Goal: Transaction & Acquisition: Purchase product/service

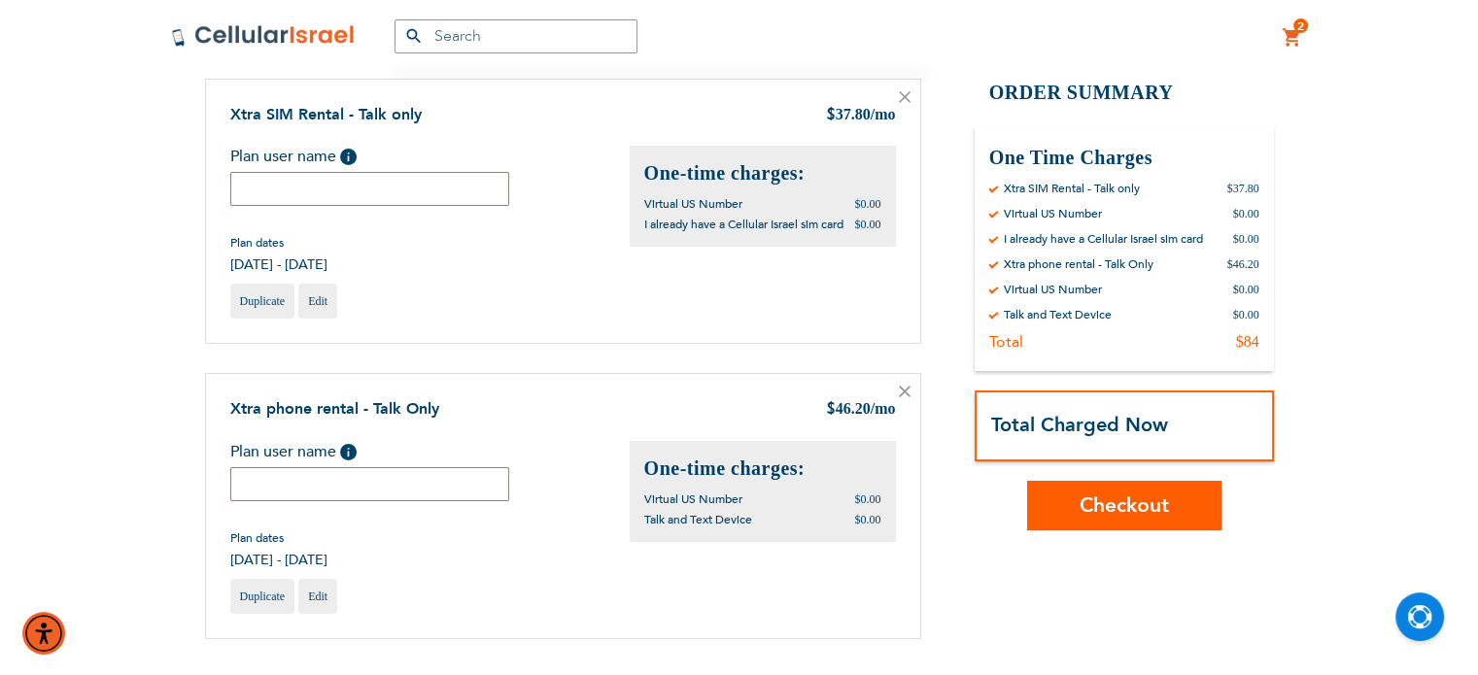
click at [420, 199] on input "text" at bounding box center [370, 189] width 280 height 34
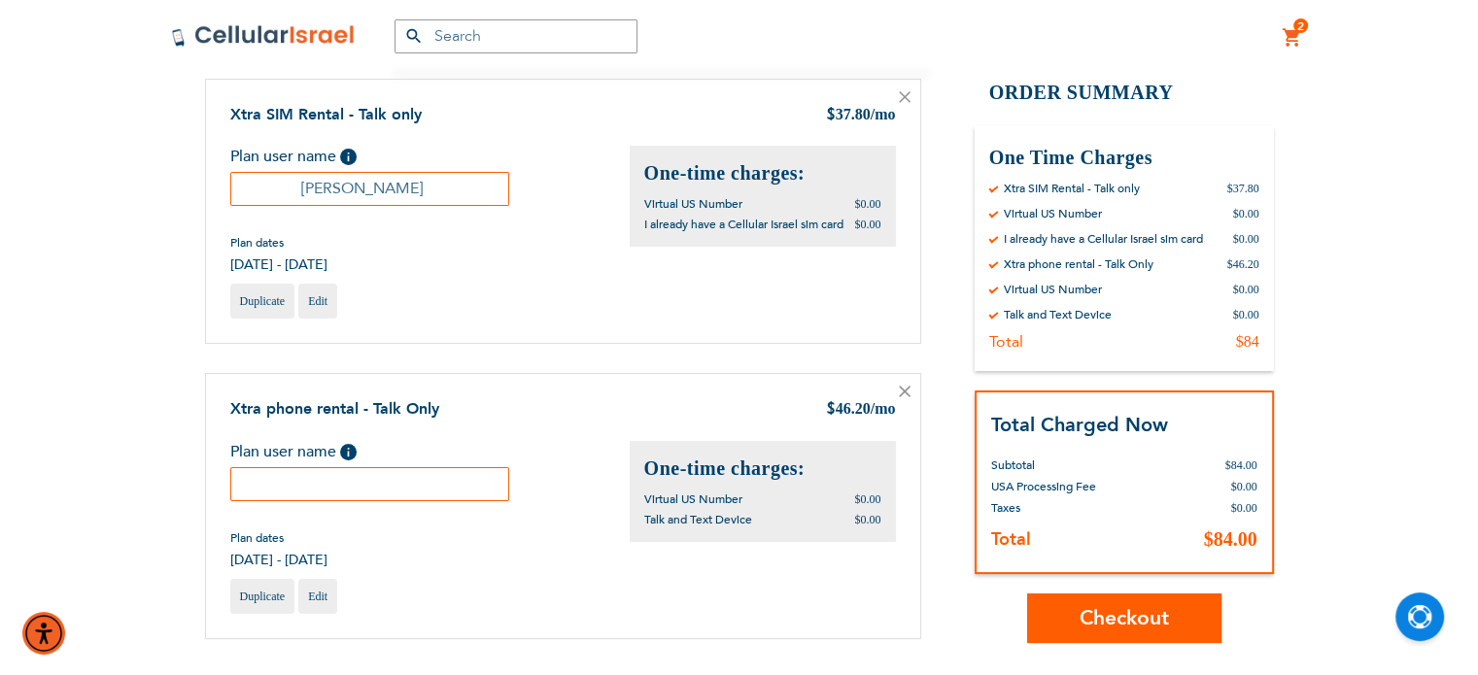
type input "[PERSON_NAME]"
click at [396, 489] on input "text" at bounding box center [370, 484] width 280 height 34
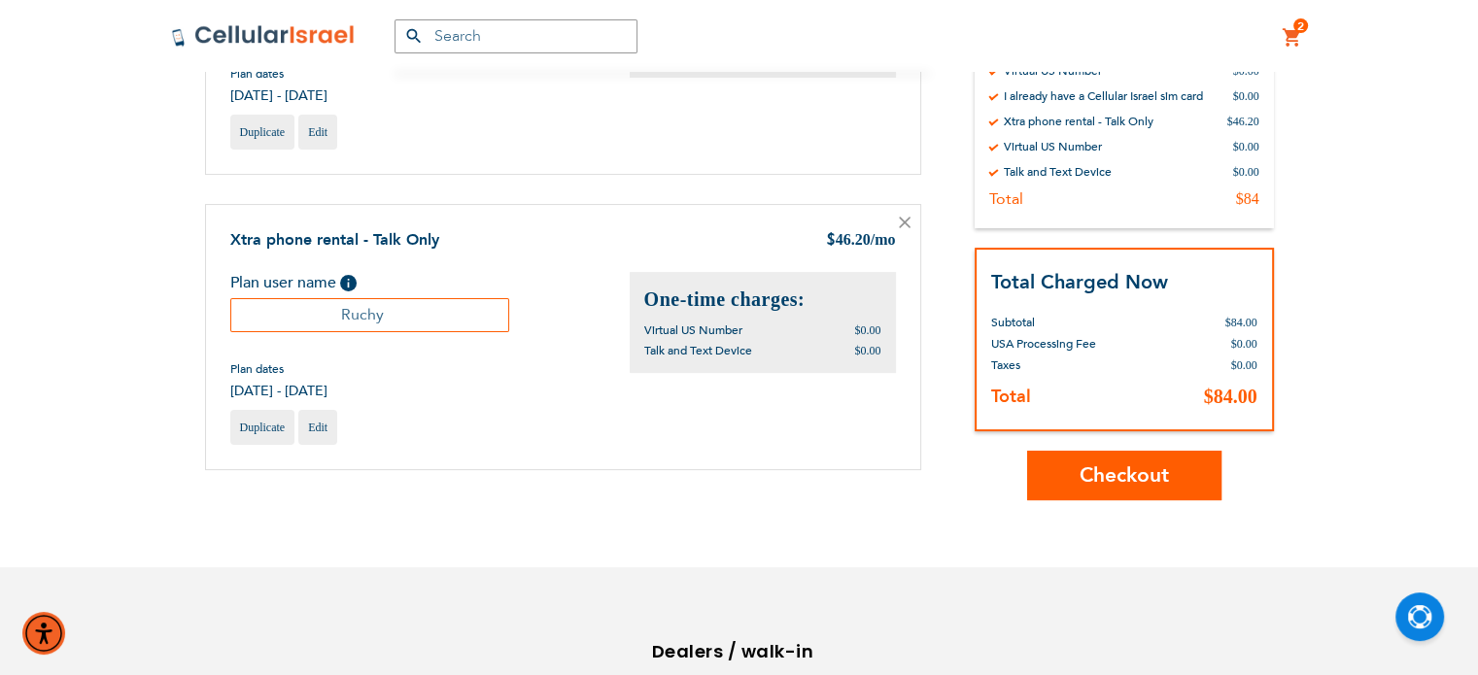
scroll to position [381, 0]
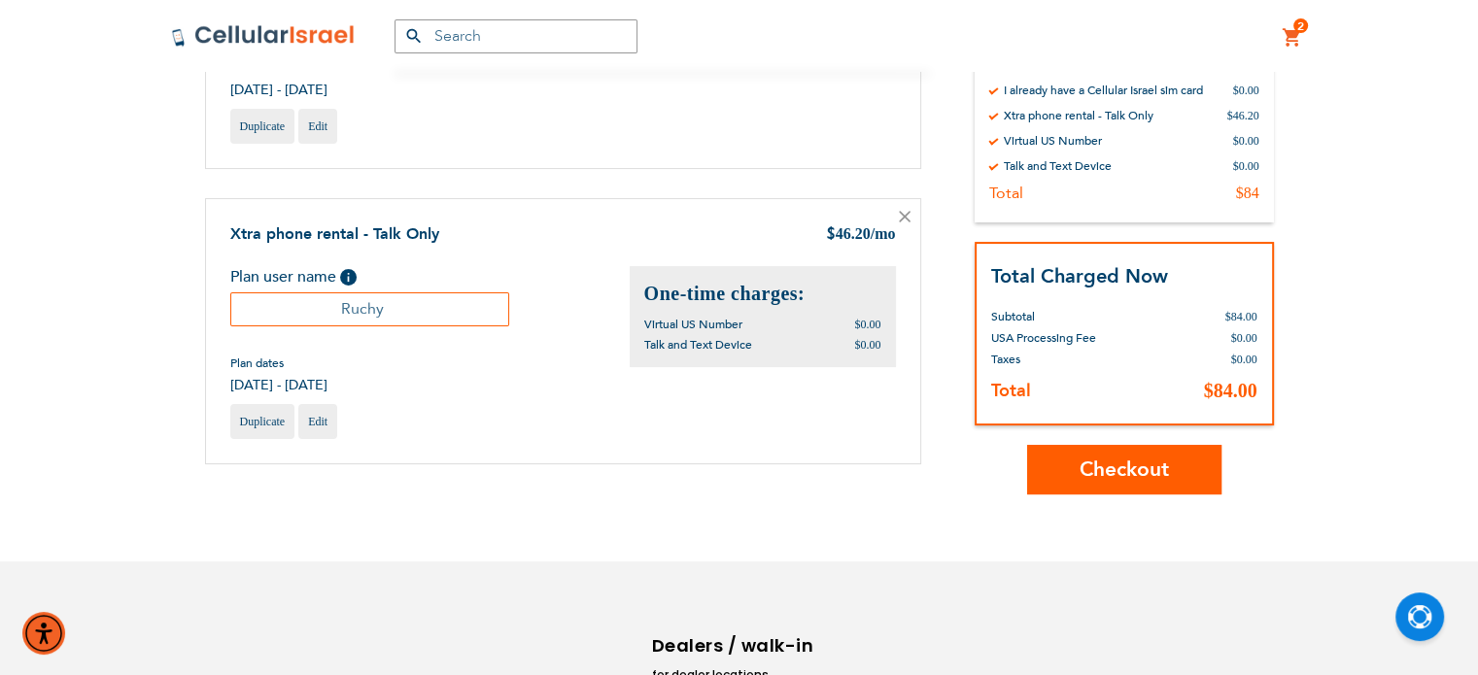
type input "Ruchy"
click at [1111, 466] on span "Checkout" at bounding box center [1124, 469] width 89 height 28
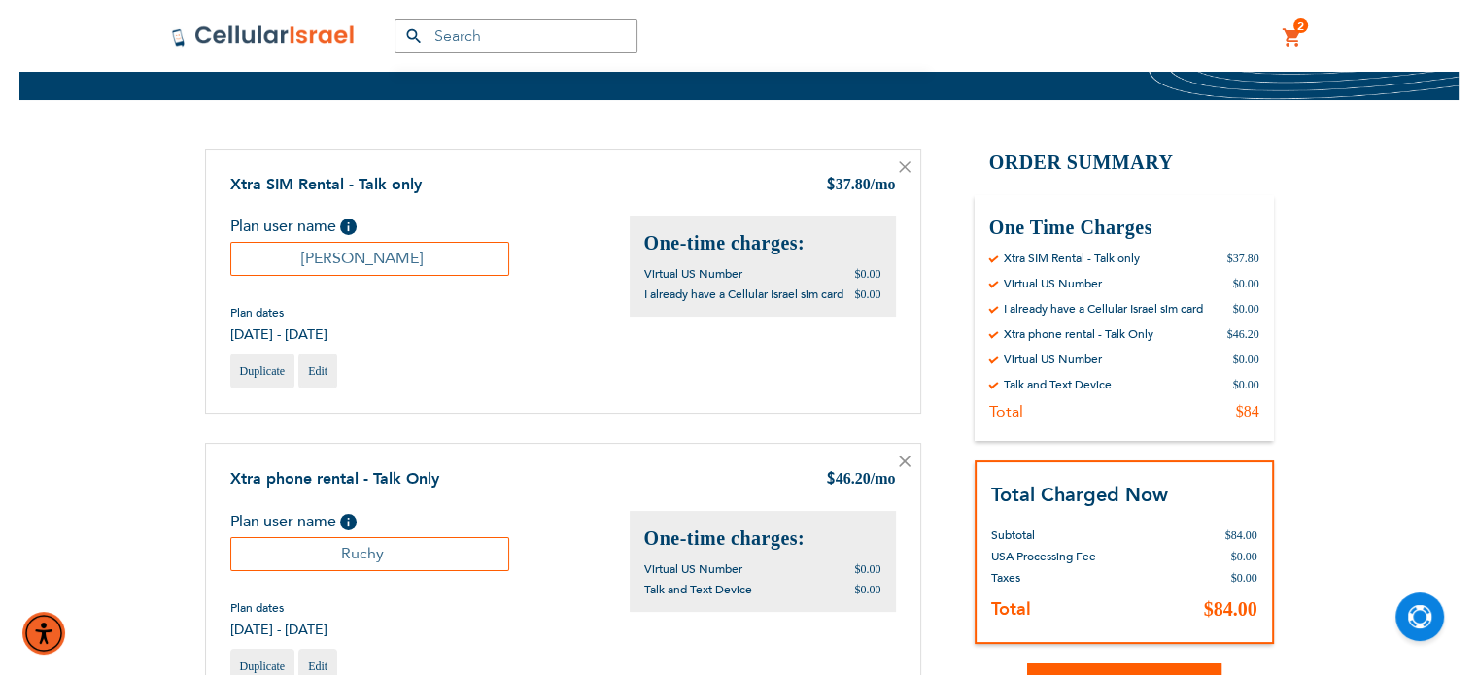
scroll to position [132, 0]
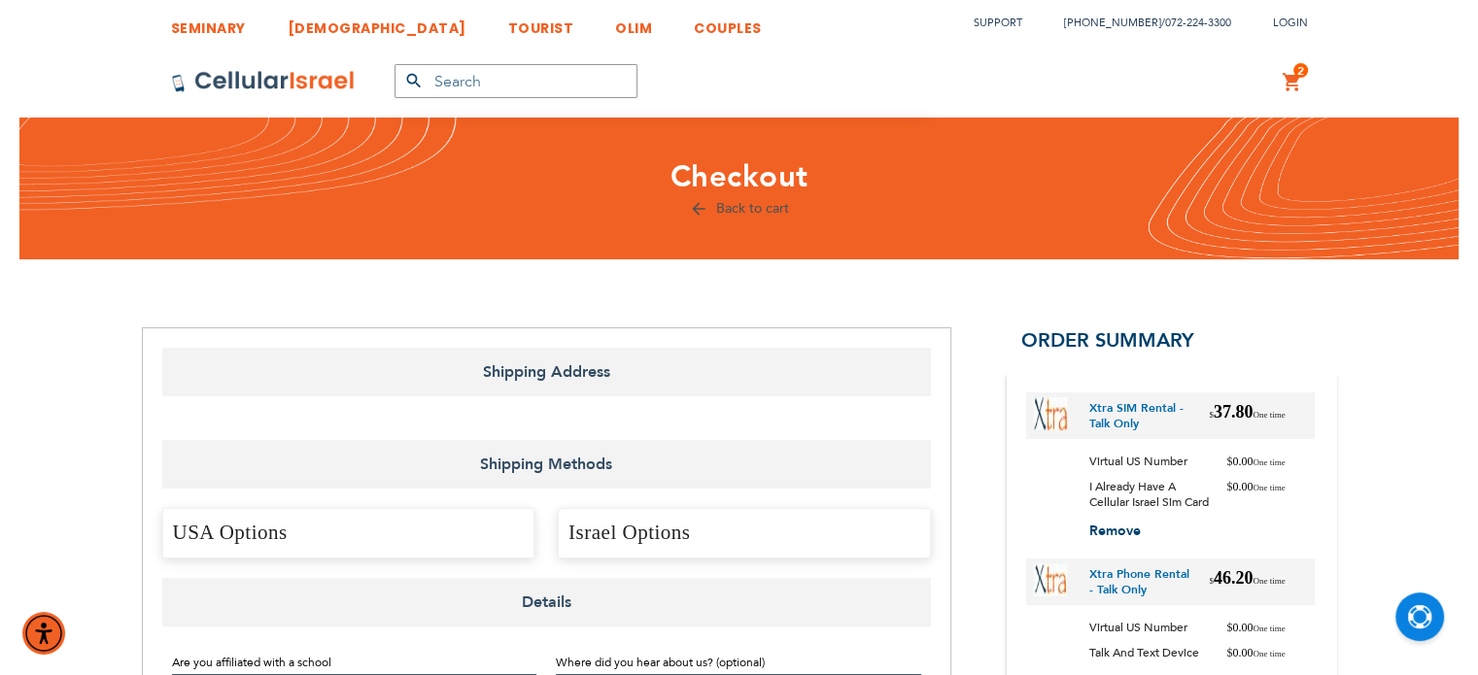
select select "US"
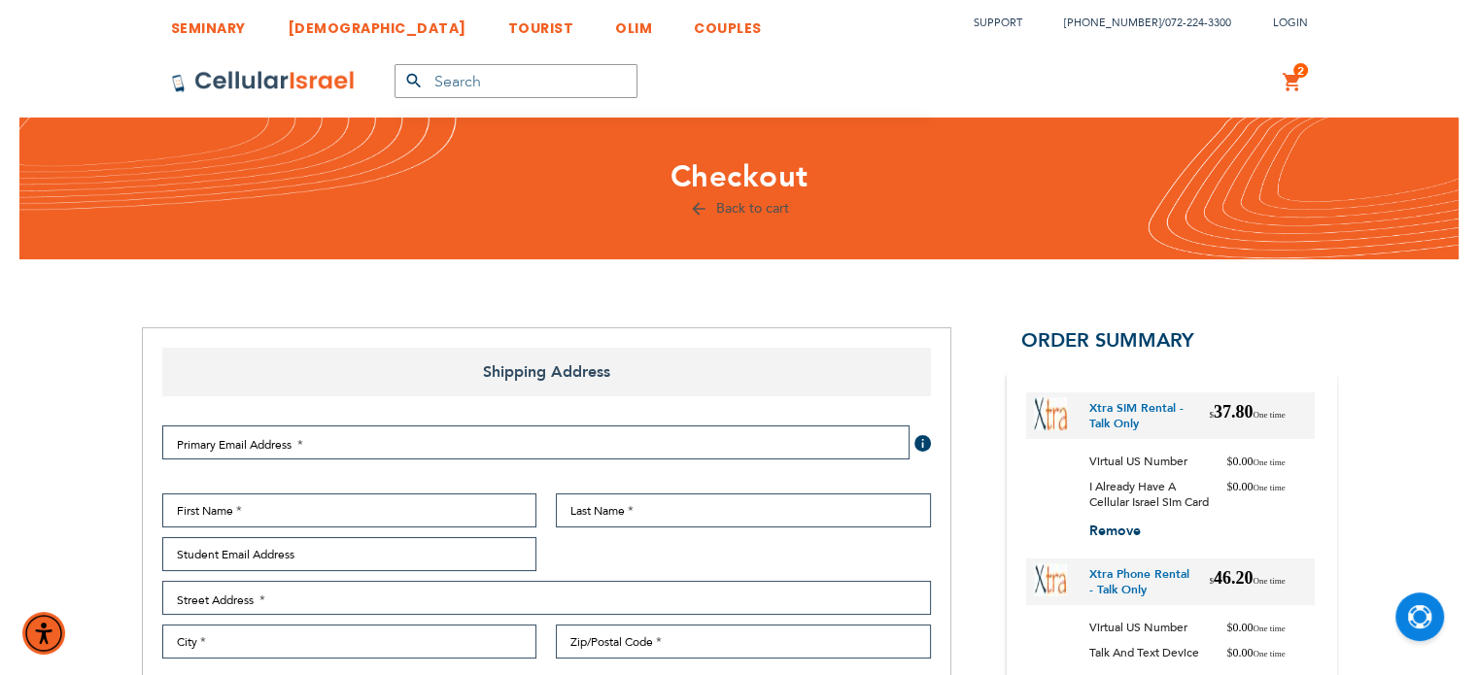
click at [1288, 81] on link "2 2 items My Cart" at bounding box center [1292, 82] width 21 height 23
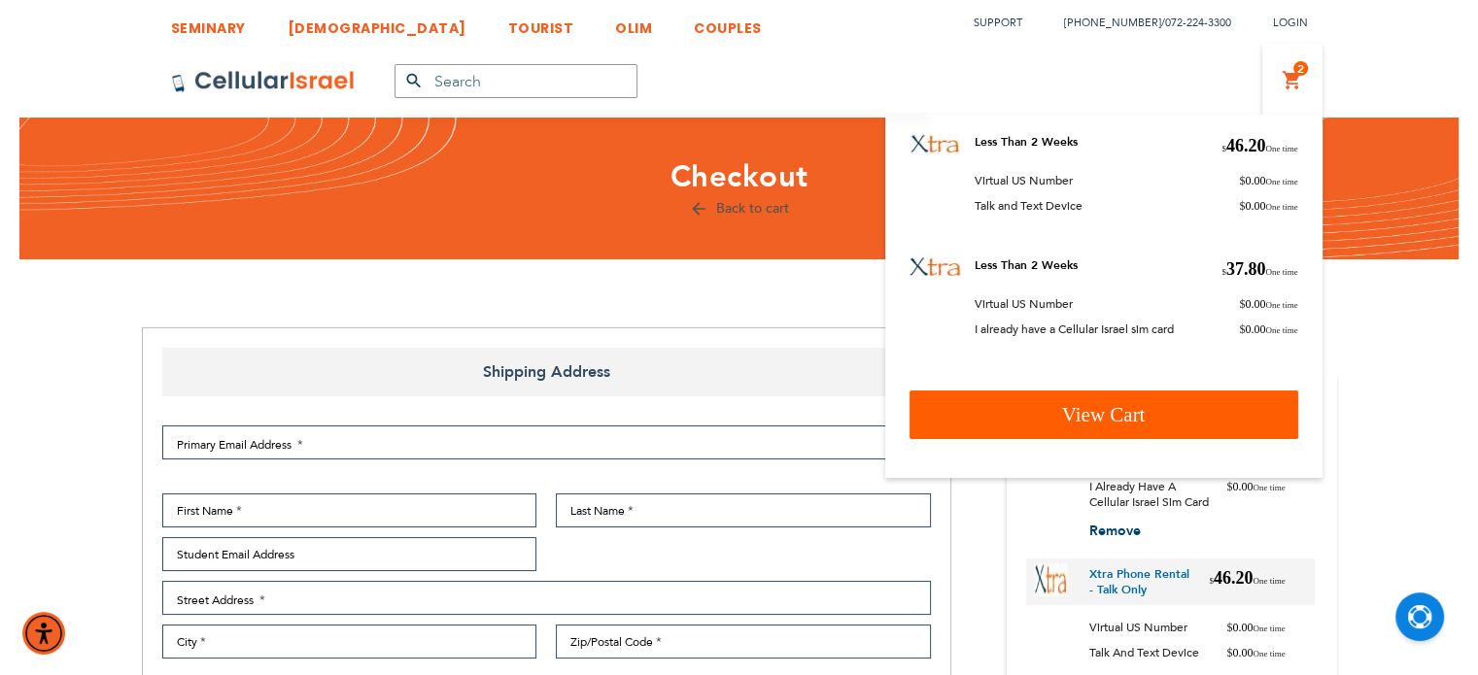
click at [1043, 418] on link "View Cart" at bounding box center [1104, 415] width 389 height 49
checkbox input "true"
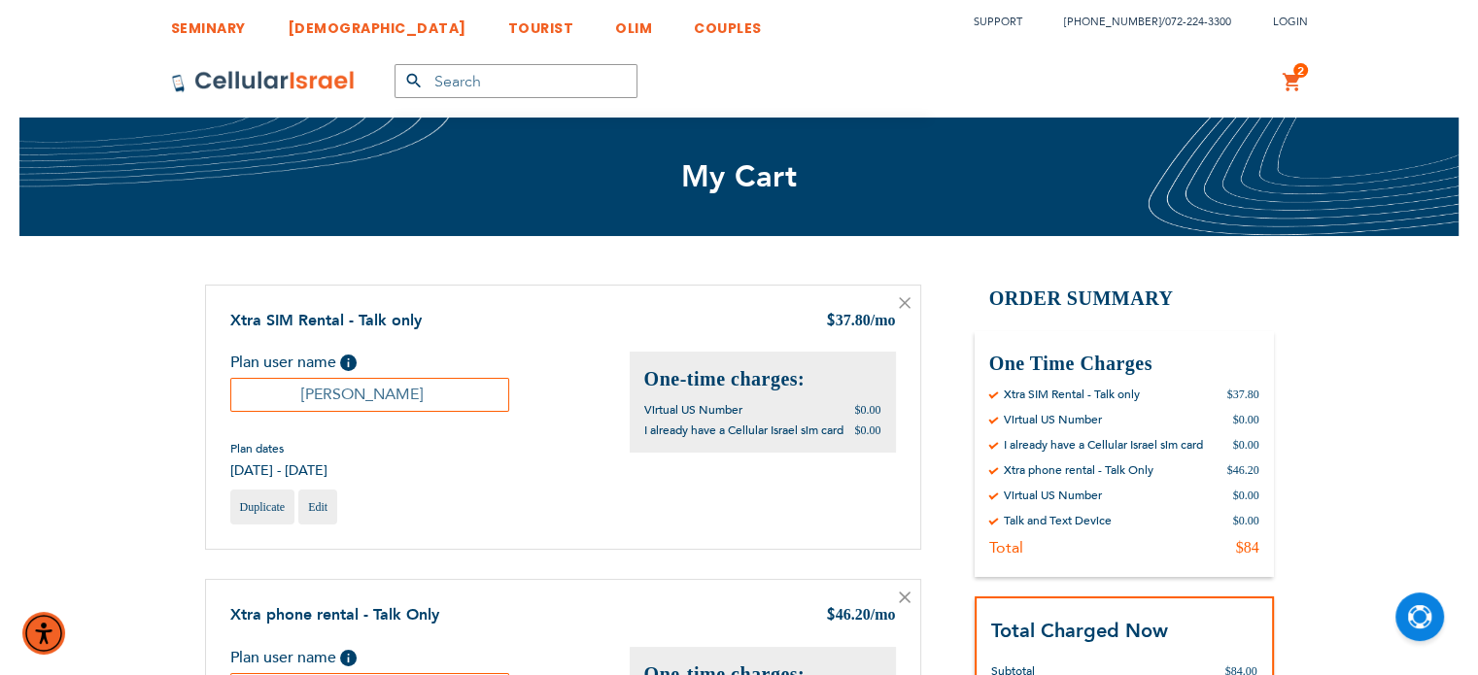
click at [1337, 370] on div "SEMINARY YESHIVA TOURIST OLIM COUPLES Support [PHONE_NUMBER] / [PHONE_NUMBER] L…" at bounding box center [739, 599] width 1478 height 1198
click at [269, 200] on div "My Cart" at bounding box center [738, 177] width 1439 height 119
click at [1372, 481] on div "SEMINARY YESHIVA TOURIST OLIM COUPLES Support [PHONE_NUMBER] / [PHONE_NUMBER] L…" at bounding box center [739, 599] width 1478 height 1198
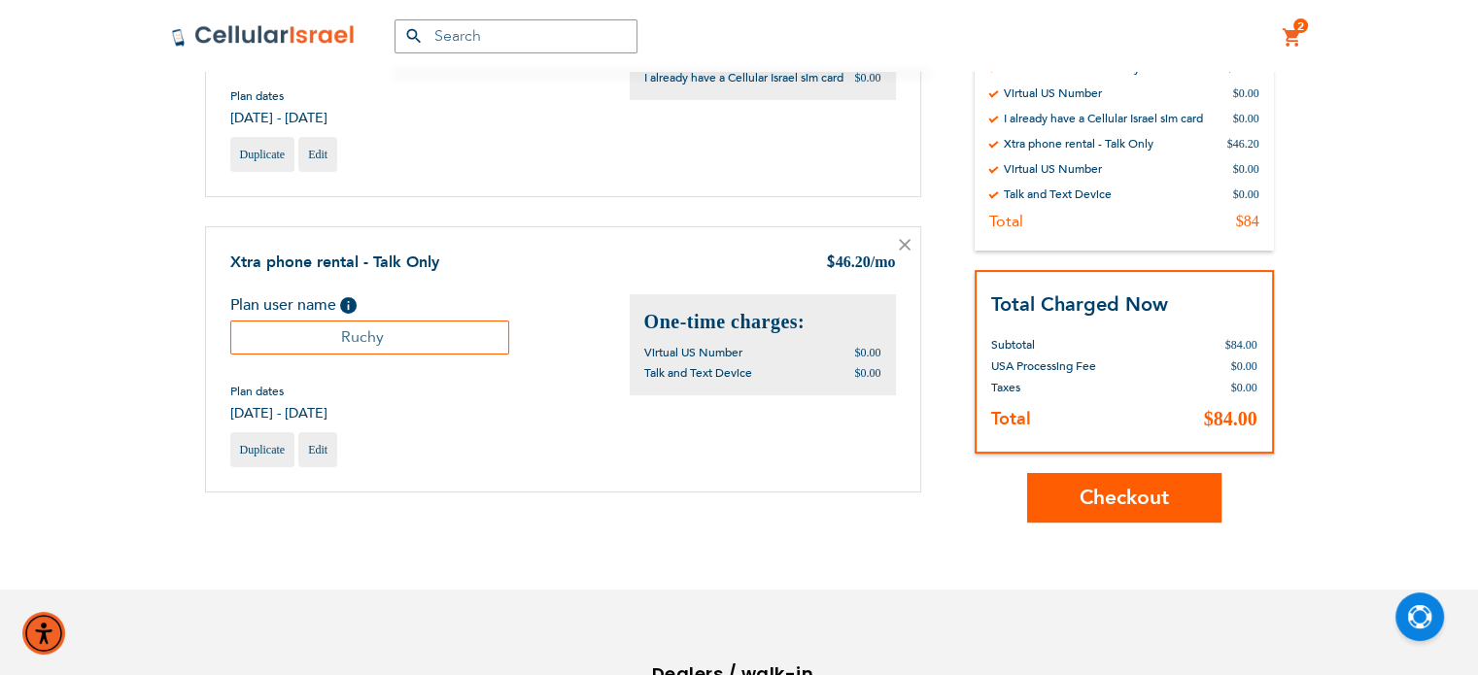
scroll to position [354, 0]
click at [315, 438] on link "Edit" at bounding box center [317, 448] width 39 height 35
click at [336, 336] on input "Ruchy" at bounding box center [370, 337] width 280 height 34
